Goal: Transaction & Acquisition: Purchase product/service

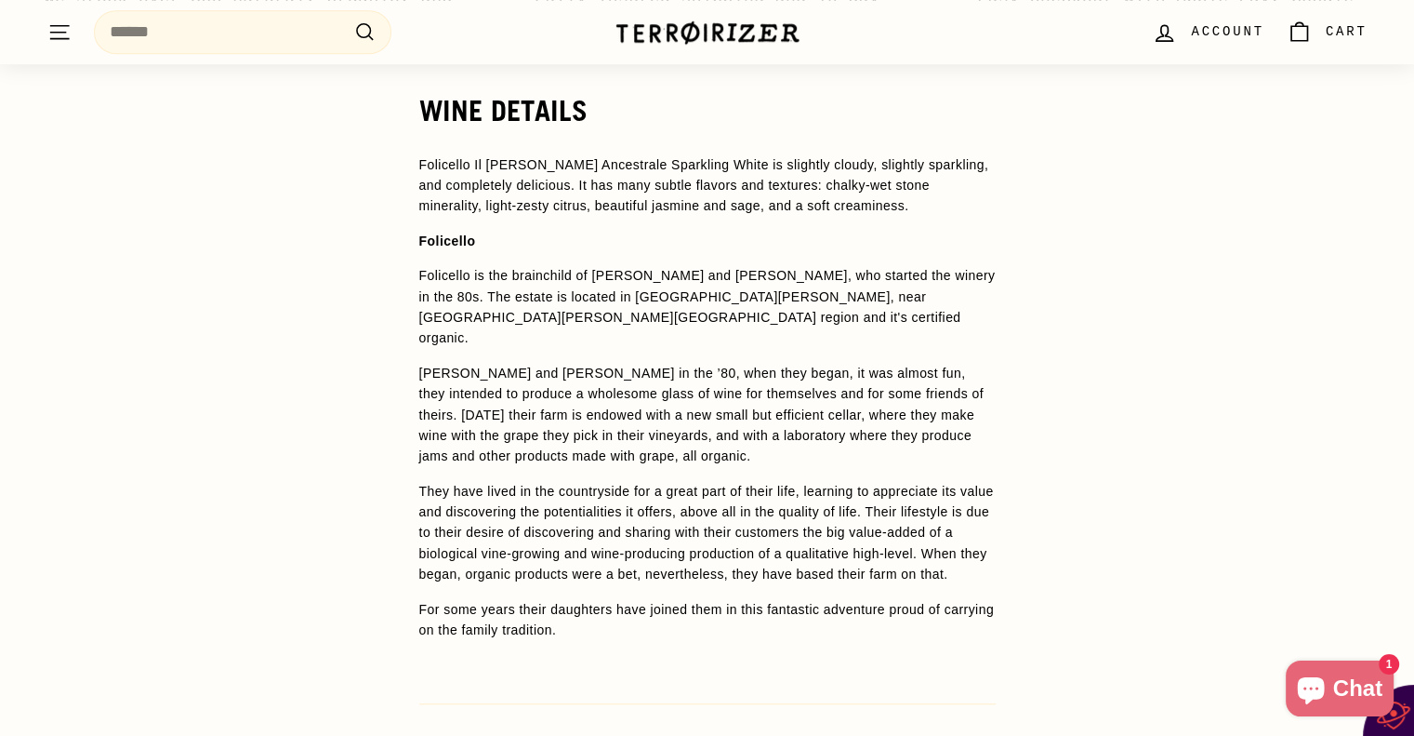
scroll to position [1421, 0]
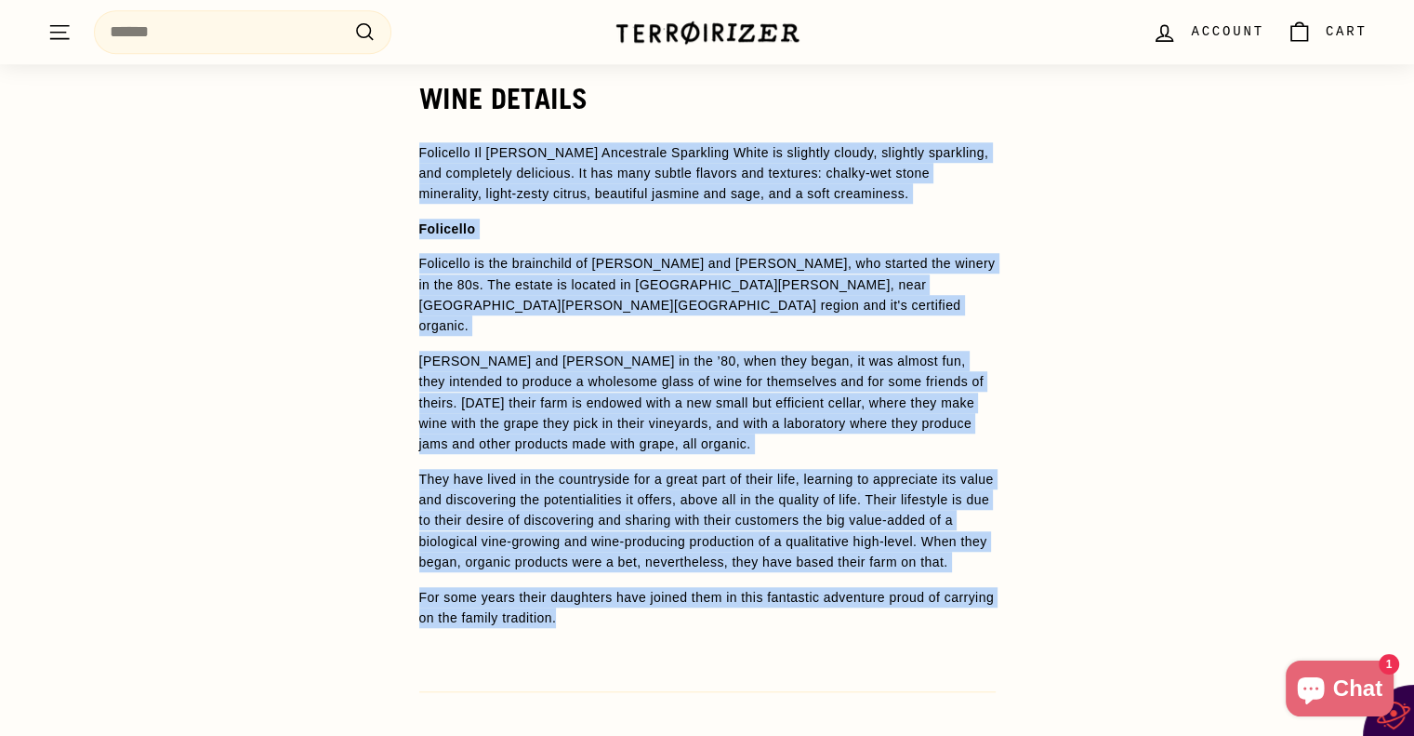
drag, startPoint x: 409, startPoint y: 152, endPoint x: 772, endPoint y: 589, distance: 567.9
click at [772, 589] on div "WINE DETAILS Folicello Il [PERSON_NAME] Ancestrale Sparkling White is slightly …" at bounding box center [707, 461] width 651 height 757
copy span "Loremipsu Do Sitame Consectetu Adipiscin Elits do eiusmodt incidi, utlabore etd…"
